Goal: Task Accomplishment & Management: Use online tool/utility

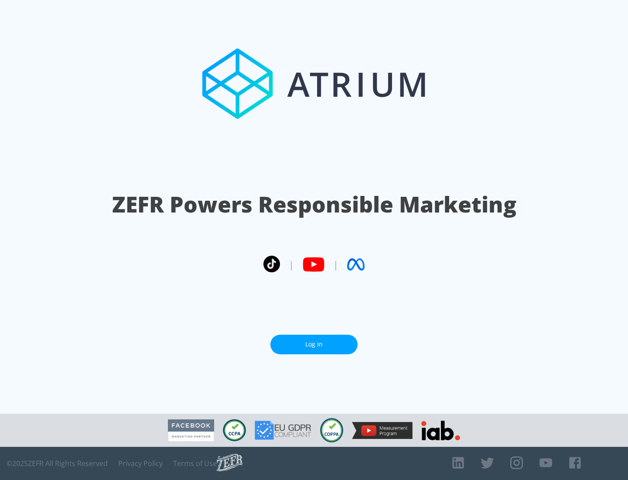
click at [314, 344] on link "Log In" at bounding box center [314, 345] width 87 height 20
